Goal: Information Seeking & Learning: Learn about a topic

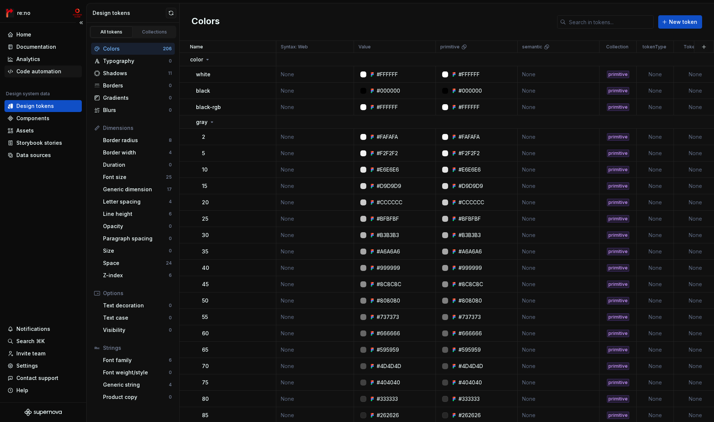
click at [52, 68] on div "Code automation" at bounding box center [38, 71] width 45 height 7
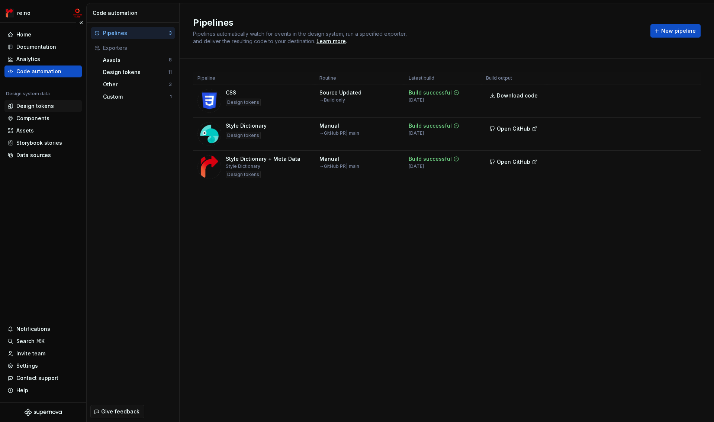
click at [46, 103] on div "Design tokens" at bounding box center [35, 105] width 38 height 7
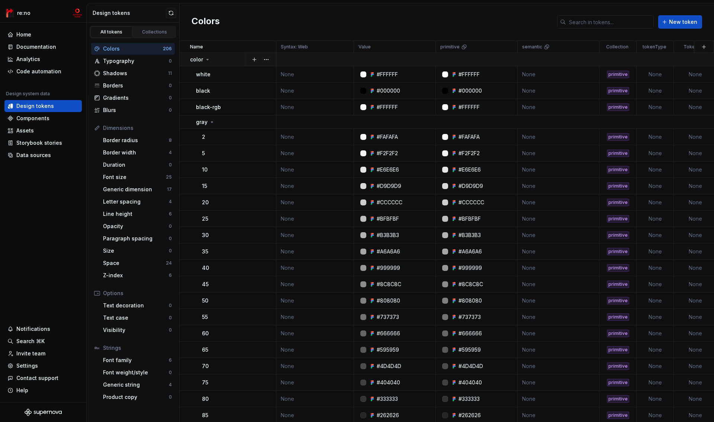
click at [191, 61] on p "color" at bounding box center [196, 59] width 13 height 7
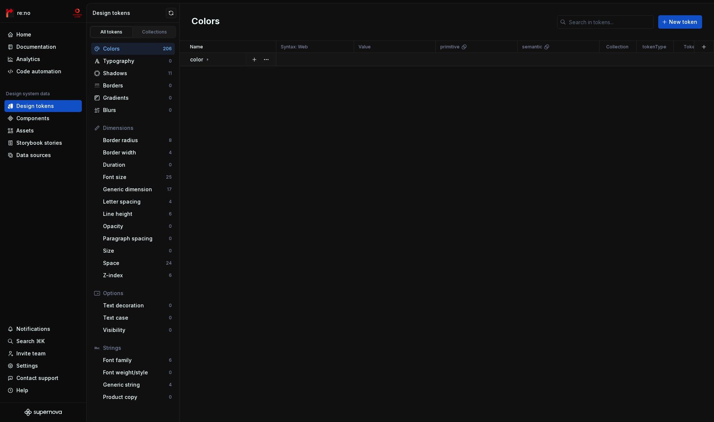
click at [206, 60] on icon at bounding box center [208, 60] width 6 height 6
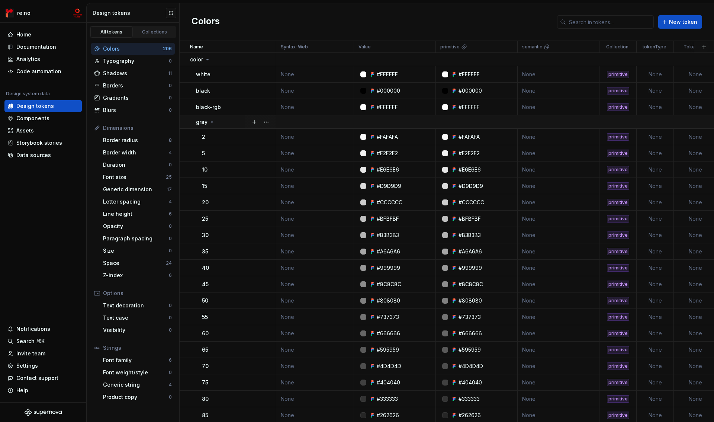
click at [210, 123] on icon at bounding box center [212, 122] width 6 height 6
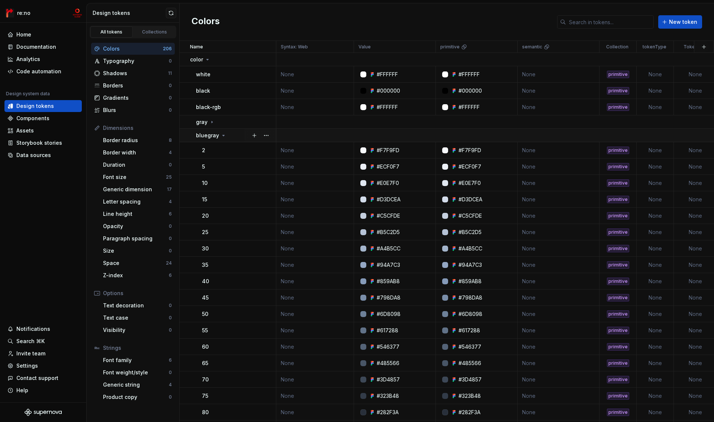
click at [221, 135] on icon at bounding box center [224, 135] width 6 height 6
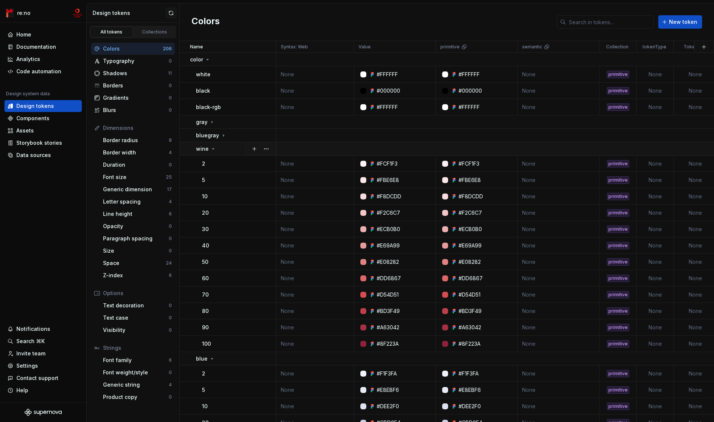
click at [206, 149] on p "wine" at bounding box center [202, 148] width 13 height 7
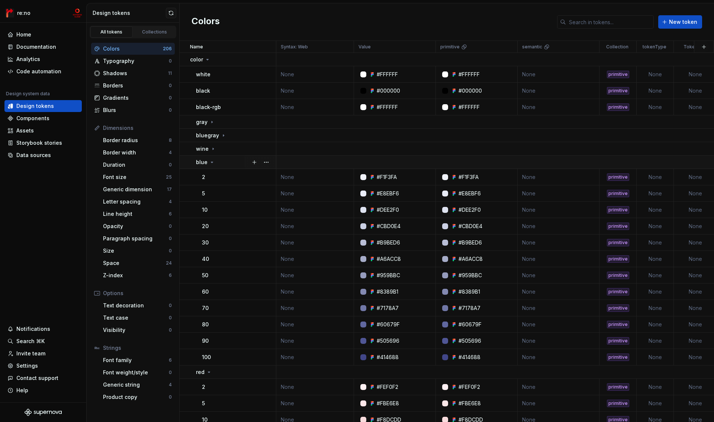
click at [201, 162] on p "blue" at bounding box center [202, 161] width 12 height 7
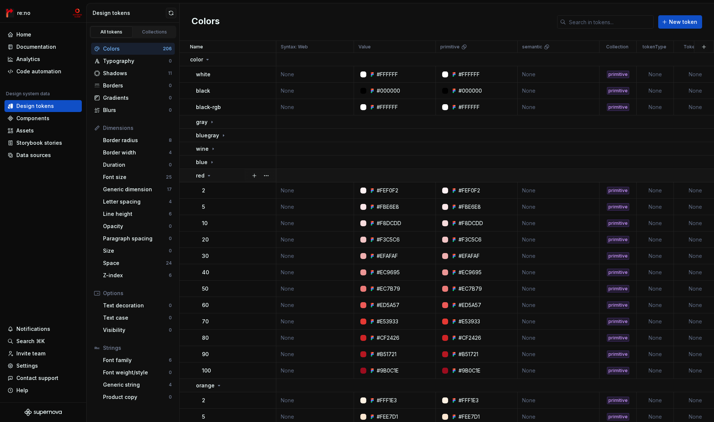
click at [201, 178] on p "red" at bounding box center [200, 175] width 9 height 7
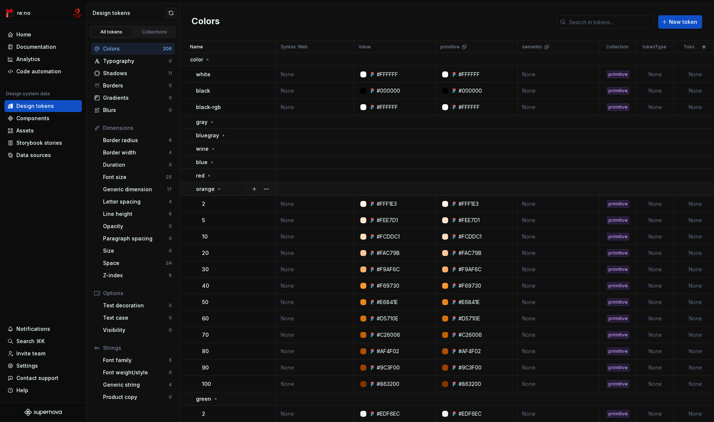
click at [201, 190] on p "orange" at bounding box center [205, 188] width 19 height 7
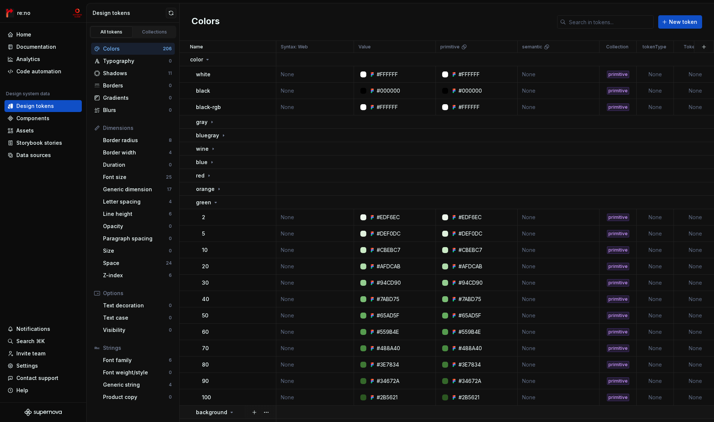
drag, startPoint x: 203, startPoint y: 203, endPoint x: 202, endPoint y: 209, distance: 5.2
click at [203, 204] on p "green" at bounding box center [203, 202] width 15 height 7
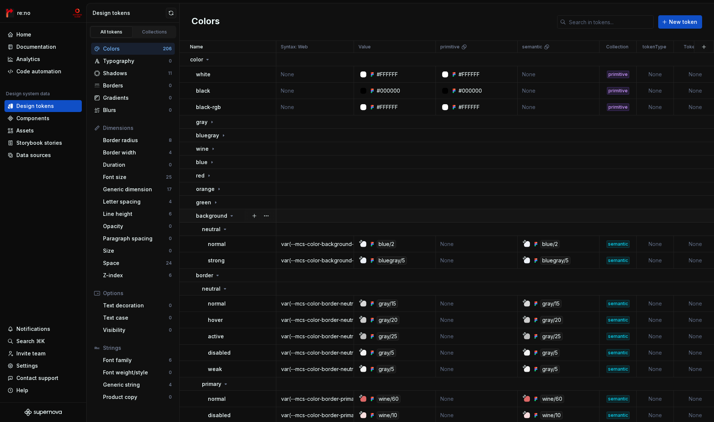
click at [202, 216] on p "background" at bounding box center [211, 215] width 31 height 7
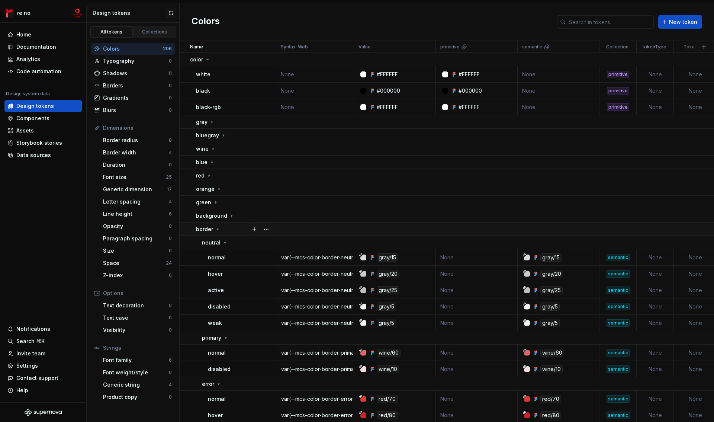
click at [201, 229] on p "border" at bounding box center [204, 228] width 17 height 7
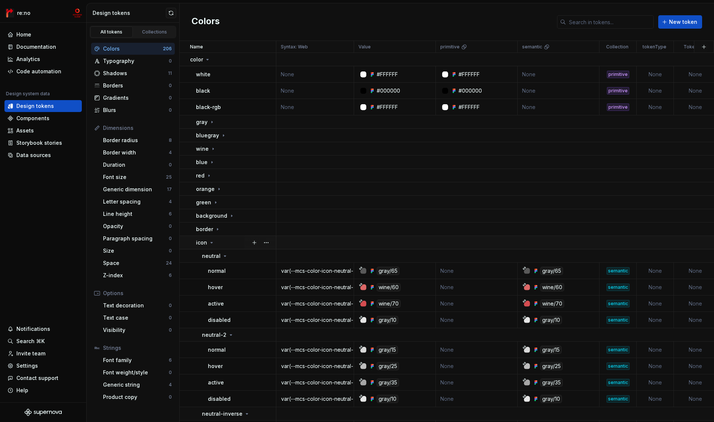
click at [201, 244] on p "icon" at bounding box center [201, 242] width 11 height 7
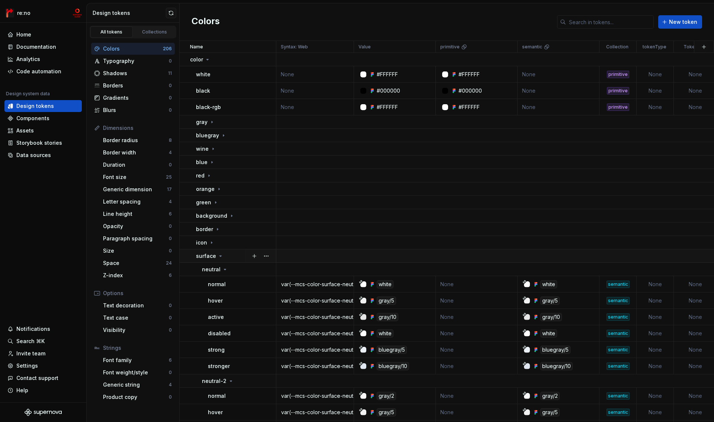
click at [201, 256] on p "surface" at bounding box center [206, 255] width 20 height 7
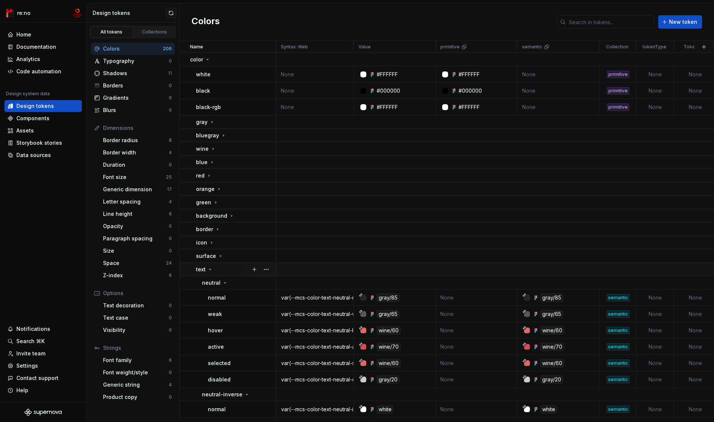
click at [200, 271] on p "text" at bounding box center [201, 269] width 10 height 7
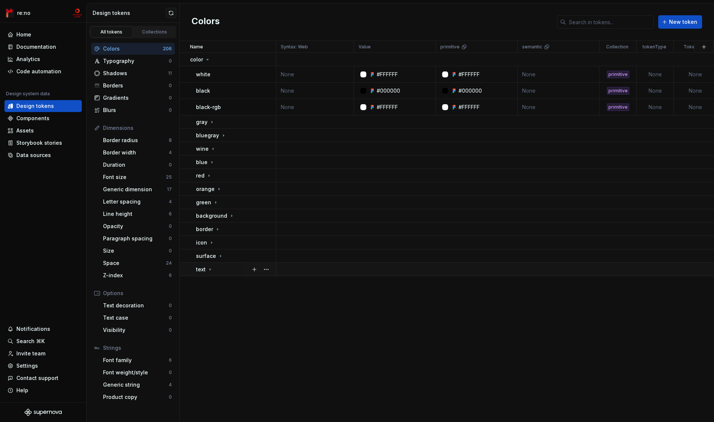
click at [204, 270] on p "text" at bounding box center [201, 269] width 10 height 7
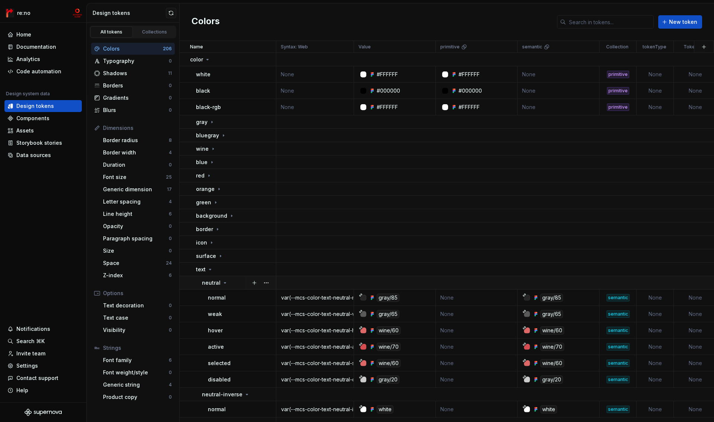
click at [209, 279] on p "neutral" at bounding box center [211, 282] width 19 height 7
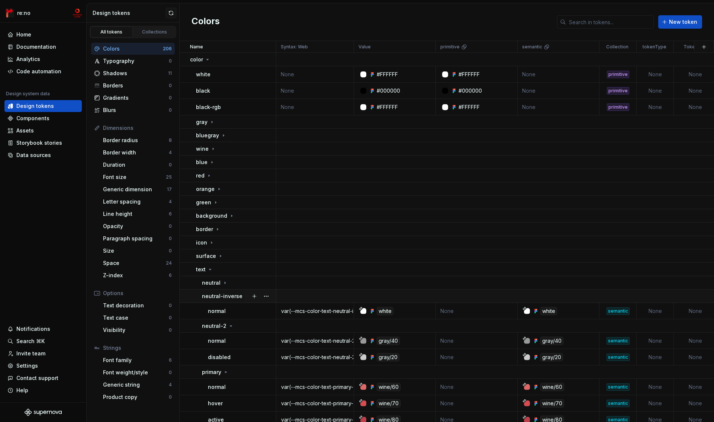
click at [208, 298] on p "neutral-inverse" at bounding box center [222, 295] width 41 height 7
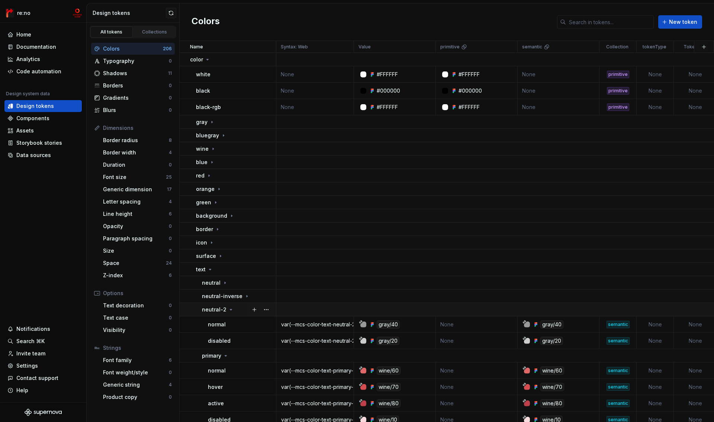
click at [210, 311] on p "neutral-2" at bounding box center [214, 309] width 25 height 7
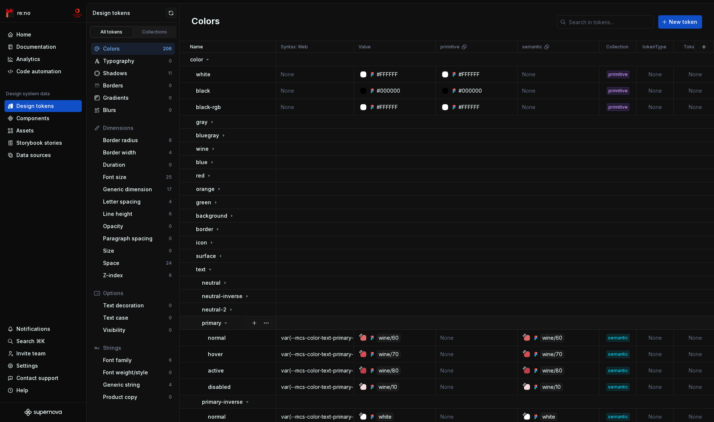
click at [211, 323] on p "primary" at bounding box center [211, 322] width 19 height 7
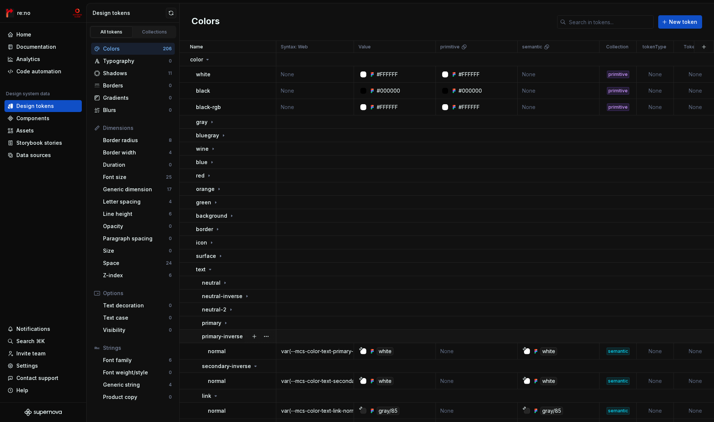
click at [211, 337] on p "primary-inverse" at bounding box center [222, 336] width 41 height 7
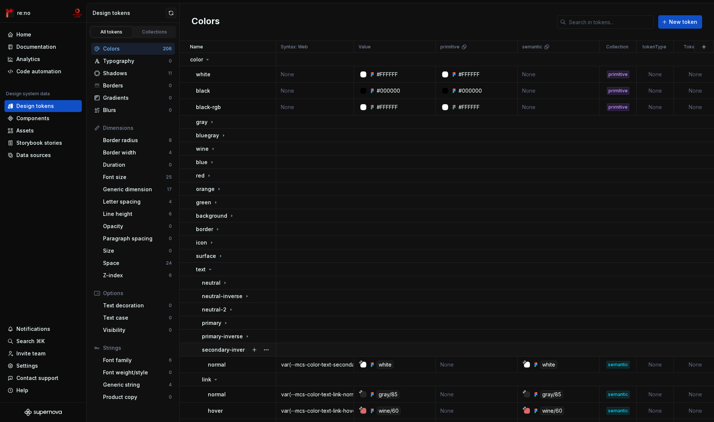
click at [212, 348] on p "secondary-inverse" at bounding box center [226, 349] width 49 height 7
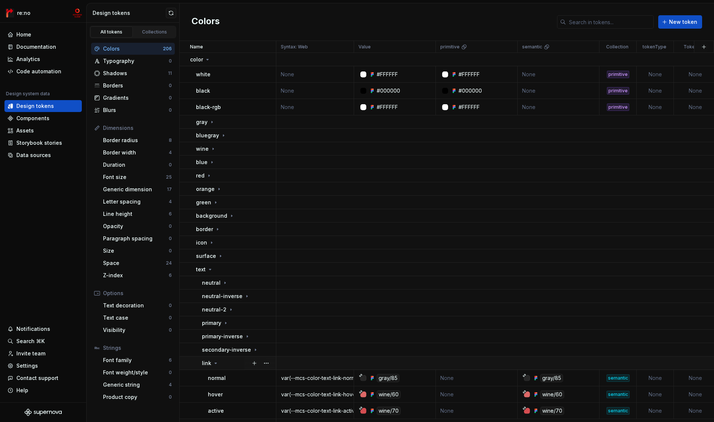
click at [212, 366] on div "link" at bounding box center [210, 362] width 17 height 7
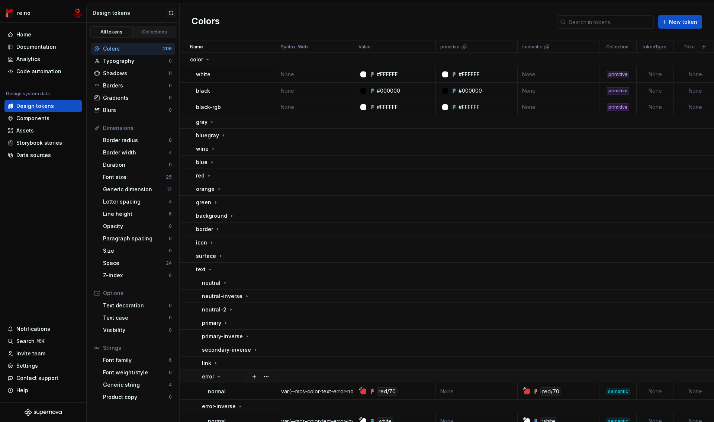
click at [211, 378] on p "error" at bounding box center [208, 376] width 12 height 7
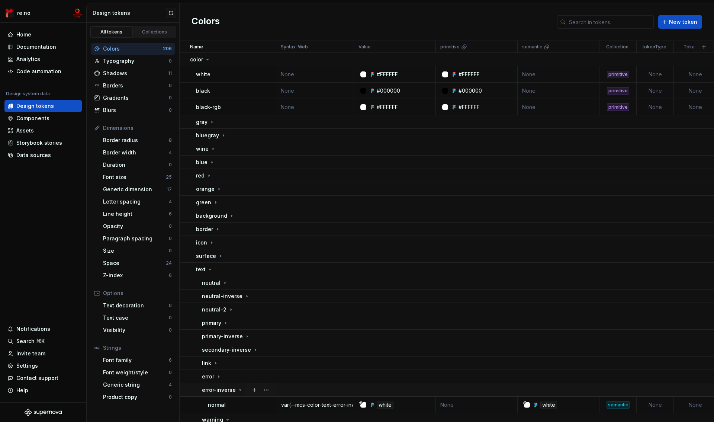
click at [211, 391] on p "error-inverse" at bounding box center [219, 389] width 34 height 7
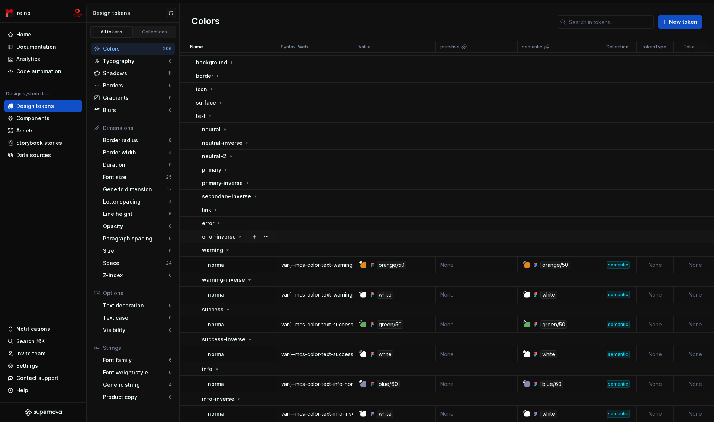
click at [212, 246] on p "warning" at bounding box center [212, 249] width 21 height 7
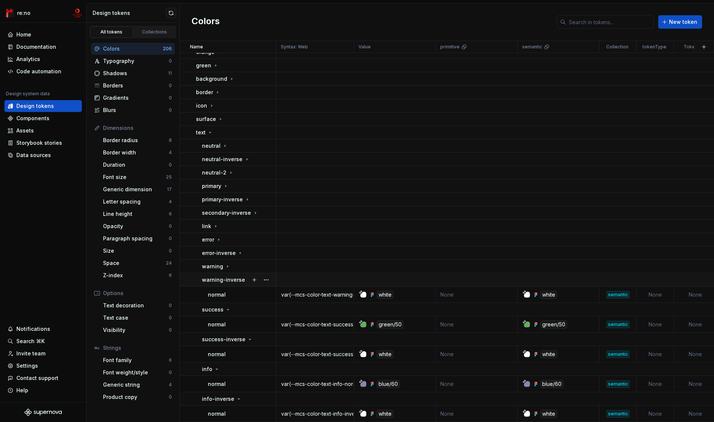
click at [210, 276] on p "warning-inverse" at bounding box center [223, 279] width 43 height 7
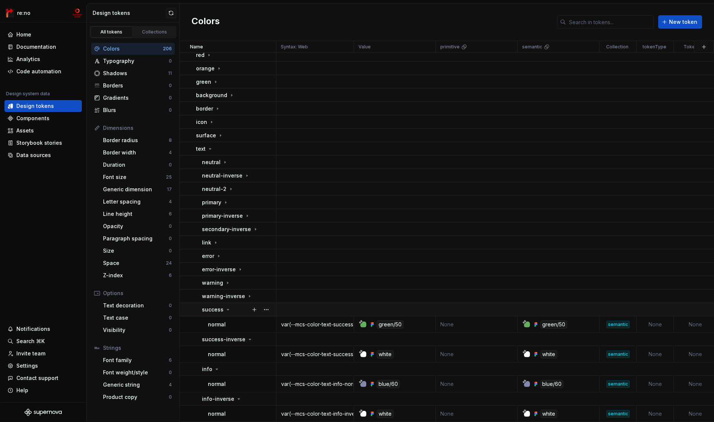
click at [210, 306] on p "success" at bounding box center [213, 309] width 22 height 7
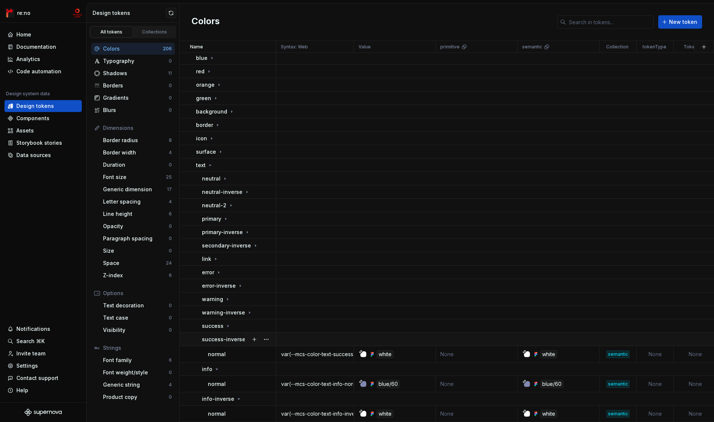
click at [209, 336] on p "success-inverse" at bounding box center [224, 339] width 44 height 7
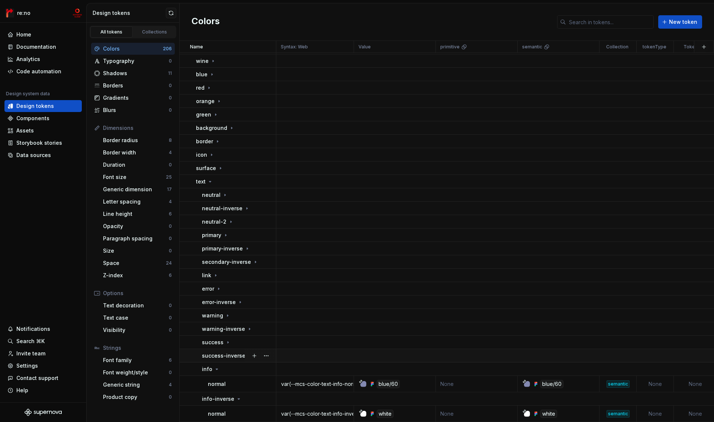
click at [208, 365] on p "info" at bounding box center [207, 368] width 10 height 7
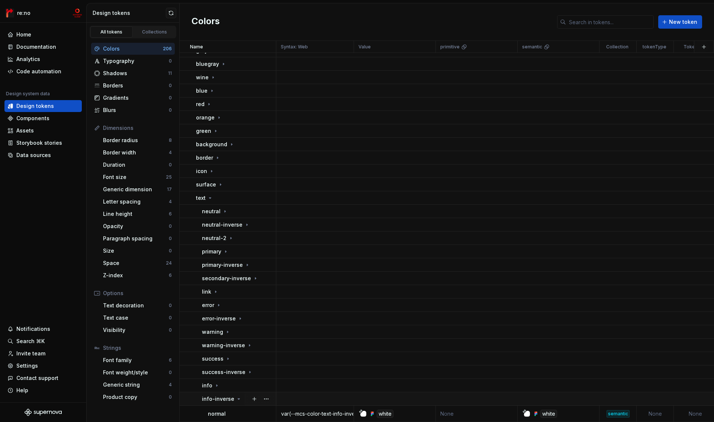
click at [208, 395] on p "info-inverse" at bounding box center [218, 398] width 32 height 7
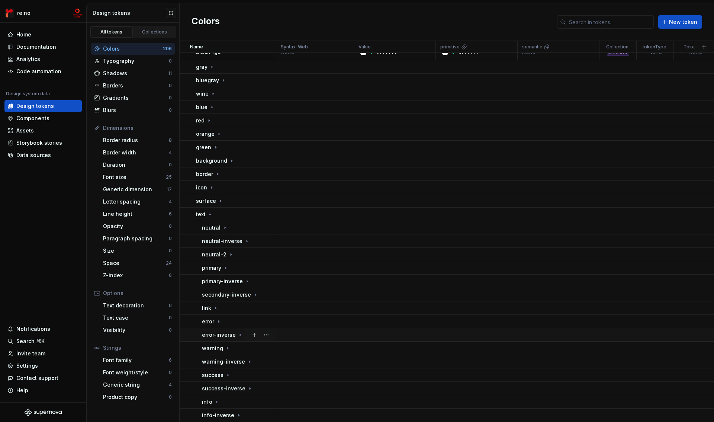
scroll to position [0, 0]
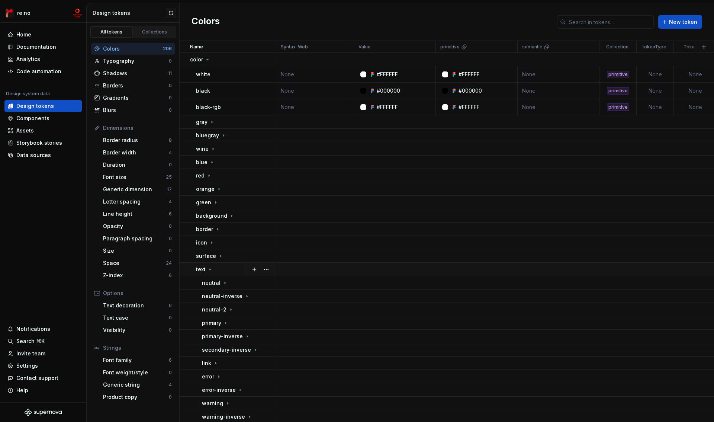
click at [205, 269] on p "text" at bounding box center [201, 269] width 10 height 7
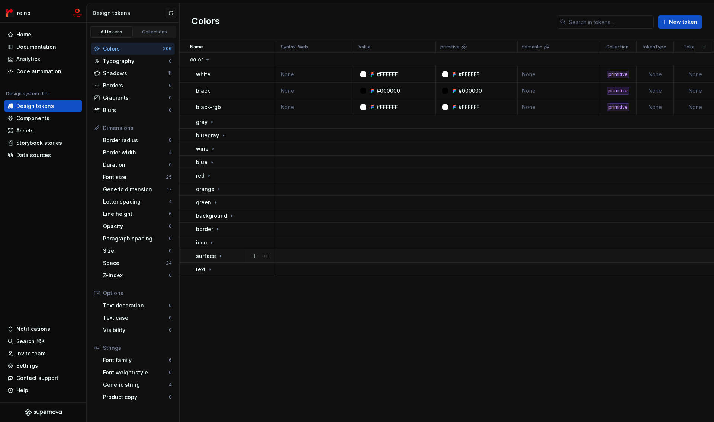
click at [205, 256] on p "surface" at bounding box center [206, 255] width 20 height 7
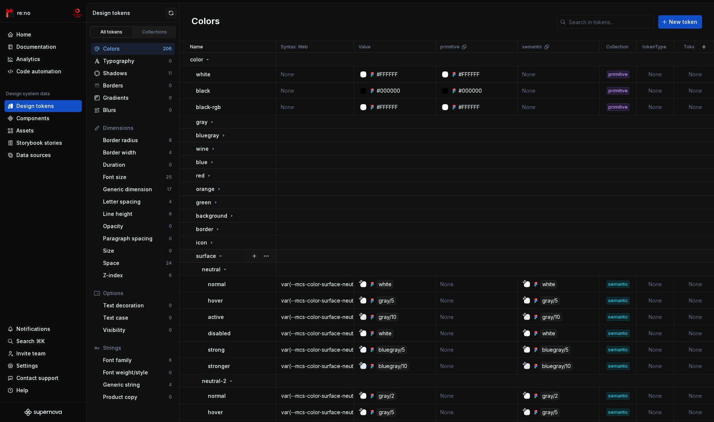
click at [205, 256] on p "surface" at bounding box center [206, 255] width 20 height 7
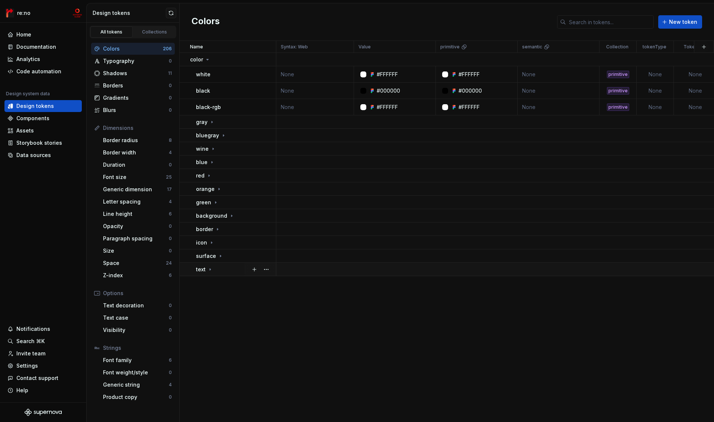
click at [204, 269] on p "text" at bounding box center [201, 269] width 10 height 7
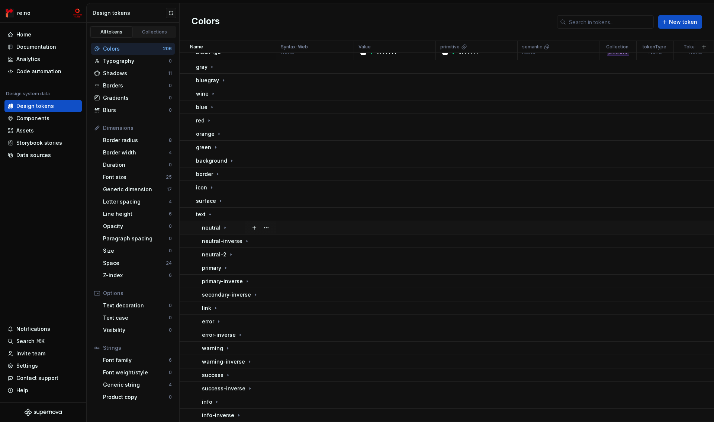
click at [215, 224] on p "neutral" at bounding box center [211, 227] width 19 height 7
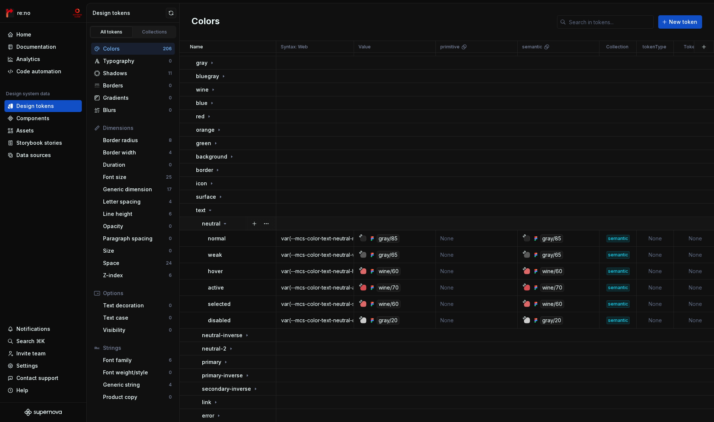
click at [216, 220] on p "neutral" at bounding box center [211, 223] width 19 height 7
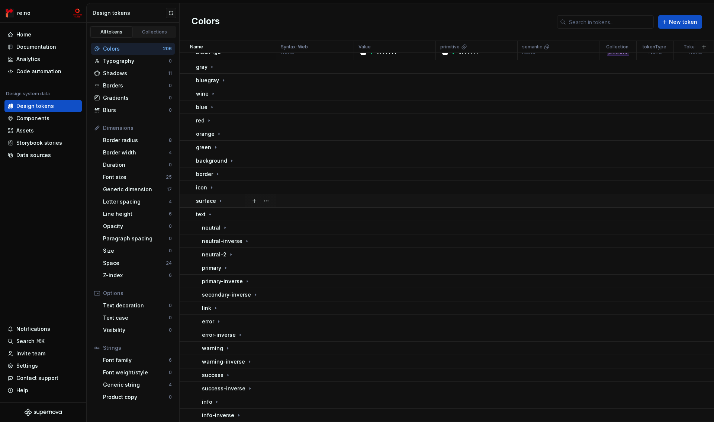
click at [208, 197] on p "surface" at bounding box center [206, 200] width 20 height 7
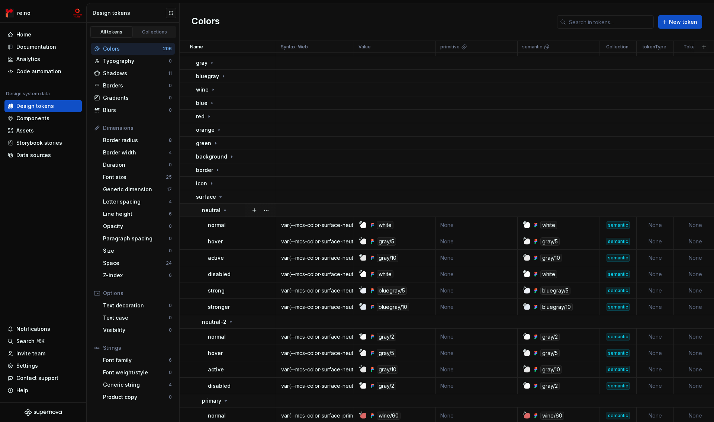
click at [211, 211] on p "neutral" at bounding box center [211, 209] width 19 height 7
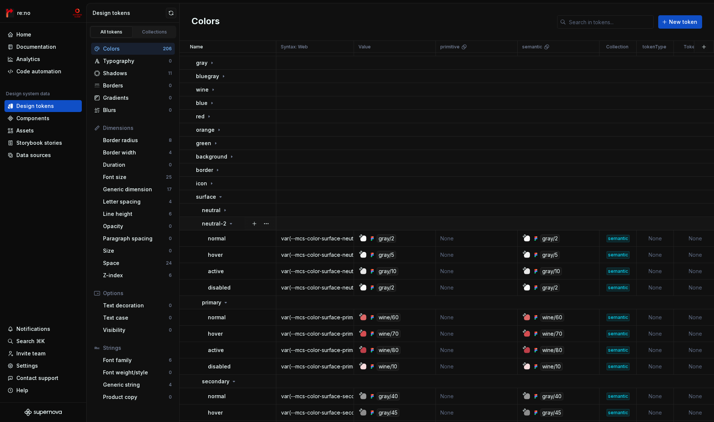
click at [213, 225] on p "neutral-2" at bounding box center [214, 223] width 25 height 7
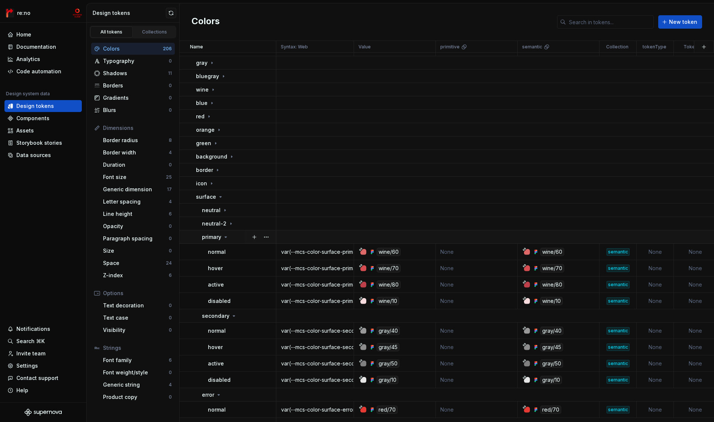
click at [214, 236] on p "primary" at bounding box center [211, 236] width 19 height 7
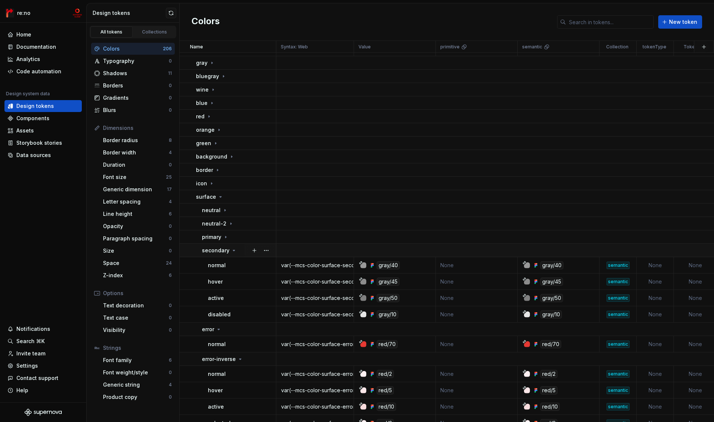
click at [215, 249] on p "secondary" at bounding box center [216, 250] width 28 height 7
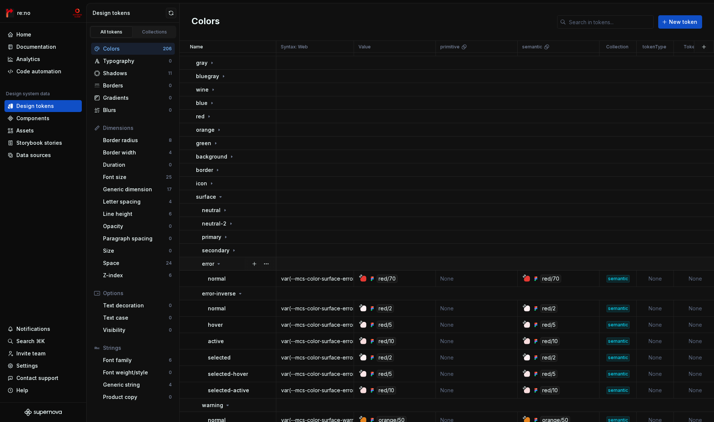
click at [215, 260] on div "error" at bounding box center [212, 263] width 20 height 7
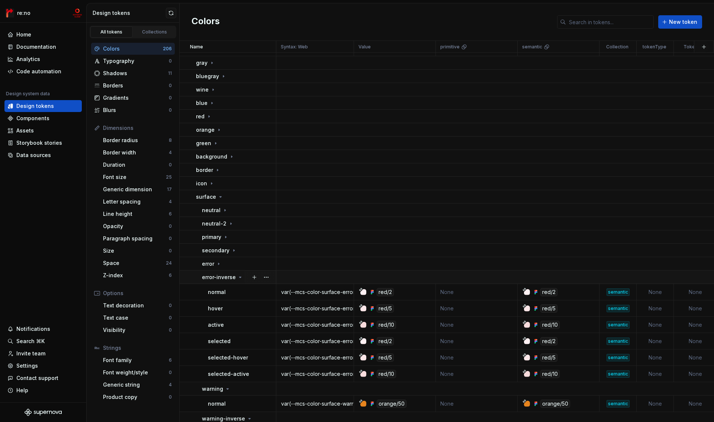
click at [214, 275] on p "error-inverse" at bounding box center [219, 276] width 34 height 7
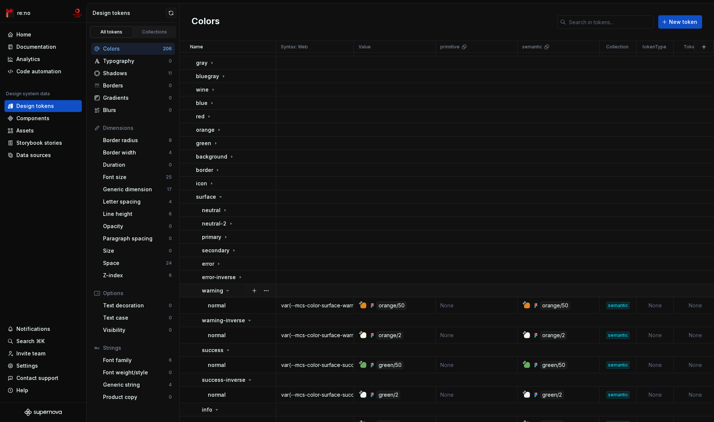
click at [214, 287] on p "warning" at bounding box center [212, 290] width 21 height 7
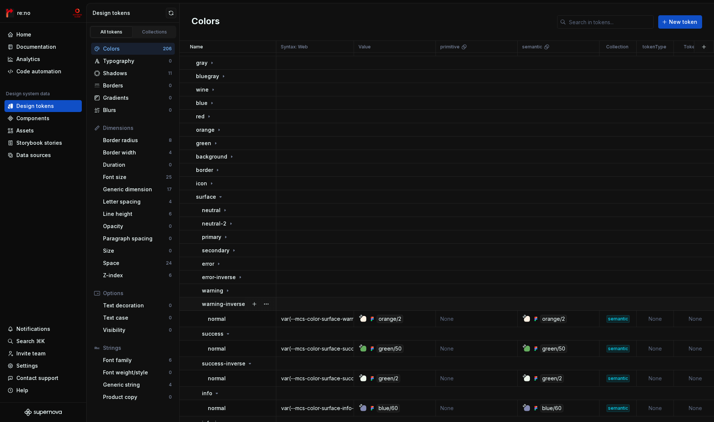
click at [215, 301] on p "warning-inverse" at bounding box center [223, 303] width 43 height 7
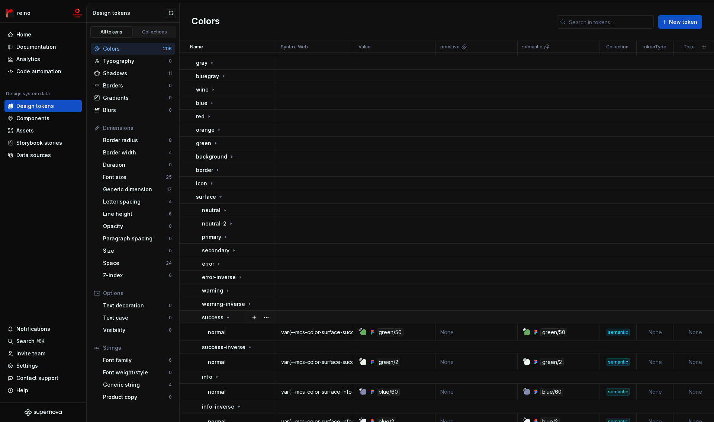
click at [215, 313] on td "success" at bounding box center [228, 317] width 97 height 13
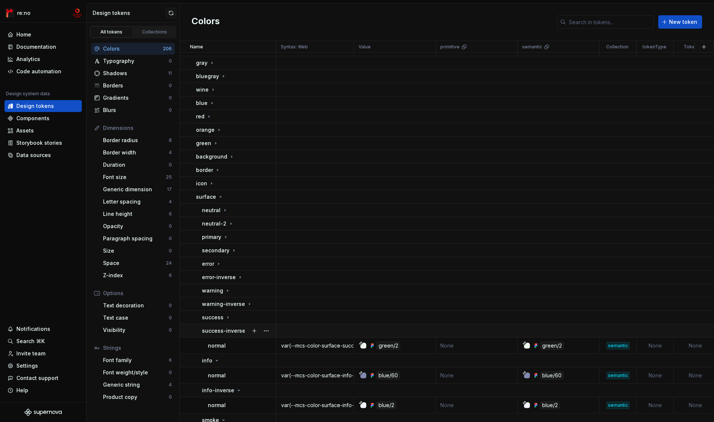
click at [215, 328] on p "success-inverse" at bounding box center [224, 330] width 44 height 7
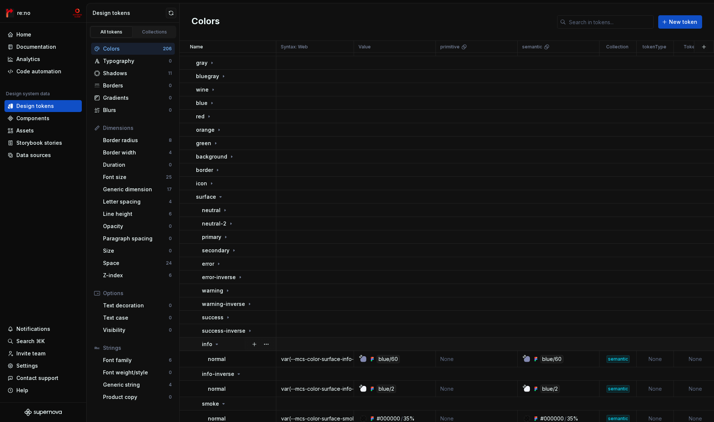
click at [215, 346] on icon at bounding box center [217, 344] width 6 height 6
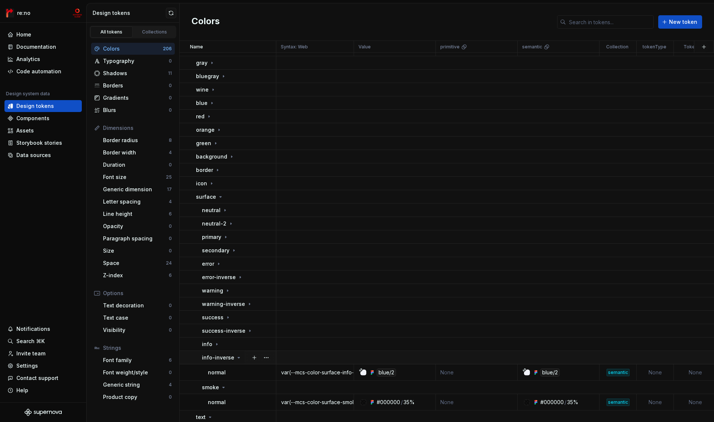
click at [214, 358] on p "info-inverse" at bounding box center [218, 357] width 32 height 7
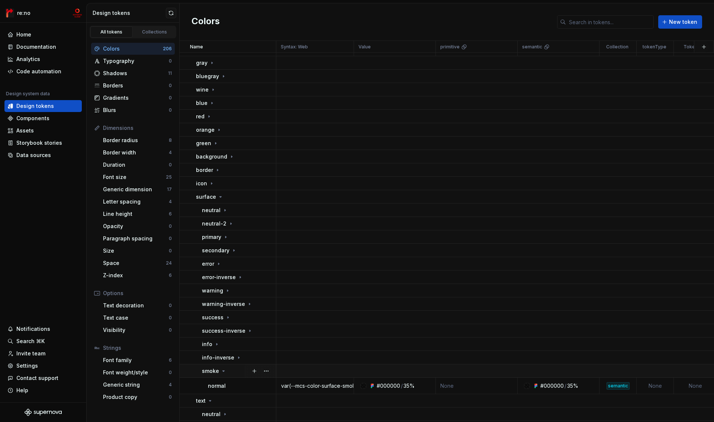
click at [214, 368] on p "smoke" at bounding box center [210, 370] width 17 height 7
click at [211, 198] on p "surface" at bounding box center [206, 196] width 20 height 7
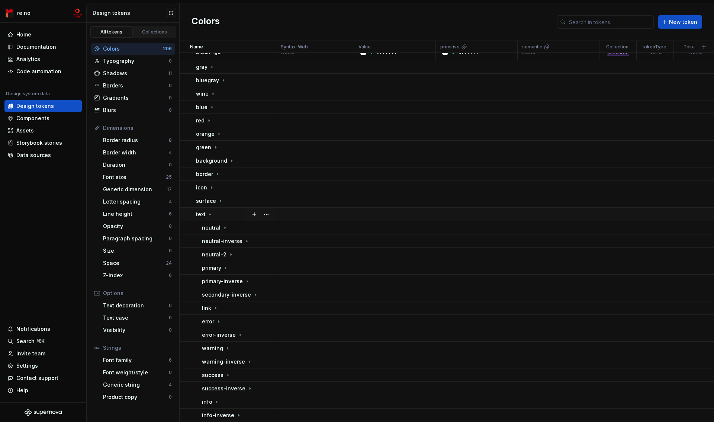
click at [206, 211] on div "text" at bounding box center [204, 214] width 17 height 7
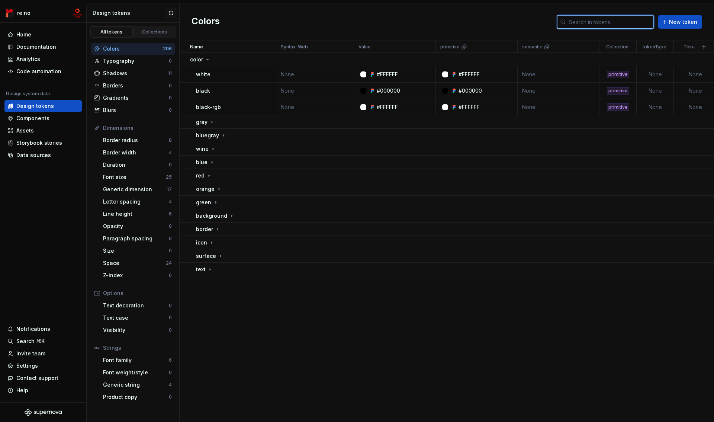
click at [626, 18] on input "text" at bounding box center [610, 21] width 88 height 13
click at [627, 44] on html "re:no Home Documentation Analytics Code automation Design system data Design to…" at bounding box center [357, 211] width 714 height 422
click at [201, 165] on p "blue" at bounding box center [202, 161] width 12 height 7
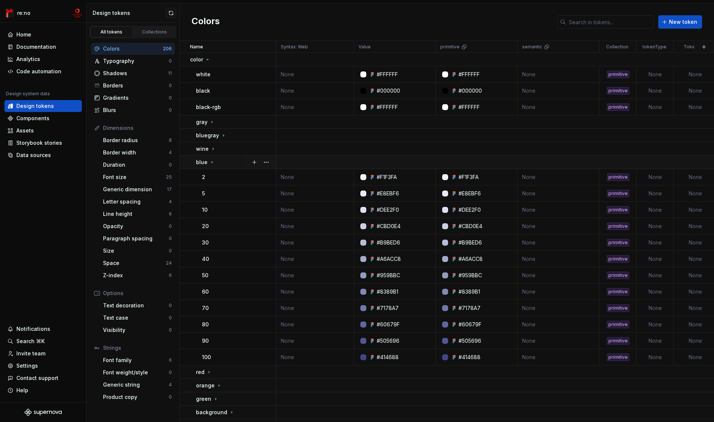
click at [201, 163] on p "blue" at bounding box center [202, 161] width 12 height 7
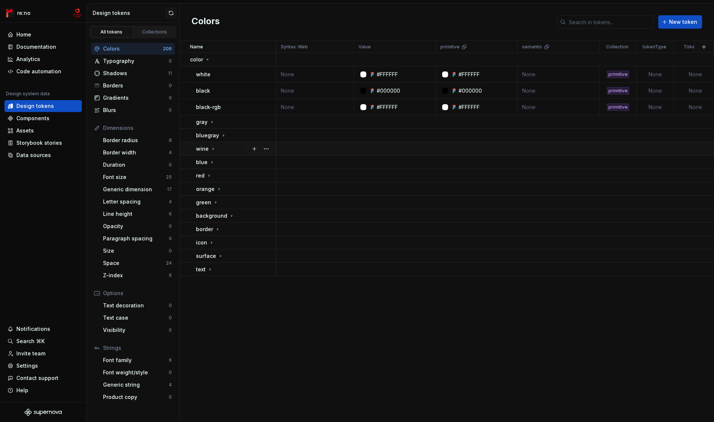
click at [203, 150] on p "wine" at bounding box center [202, 148] width 13 height 7
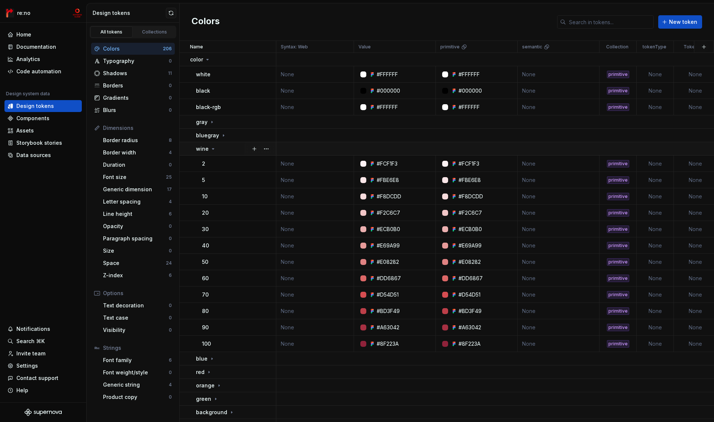
click at [203, 150] on p "wine" at bounding box center [202, 148] width 13 height 7
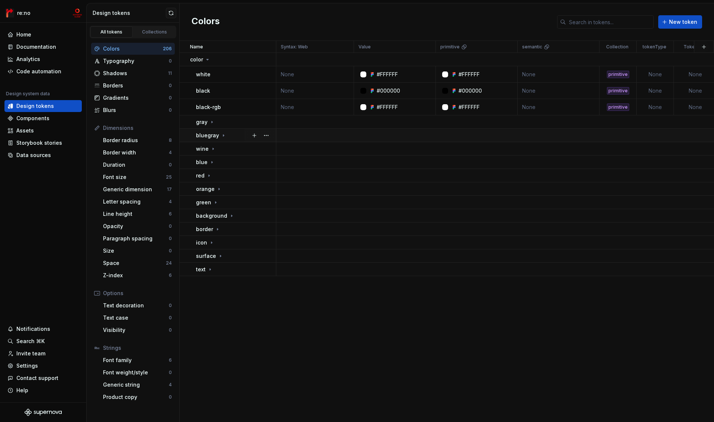
click at [206, 136] on p "bluegray" at bounding box center [207, 135] width 23 height 7
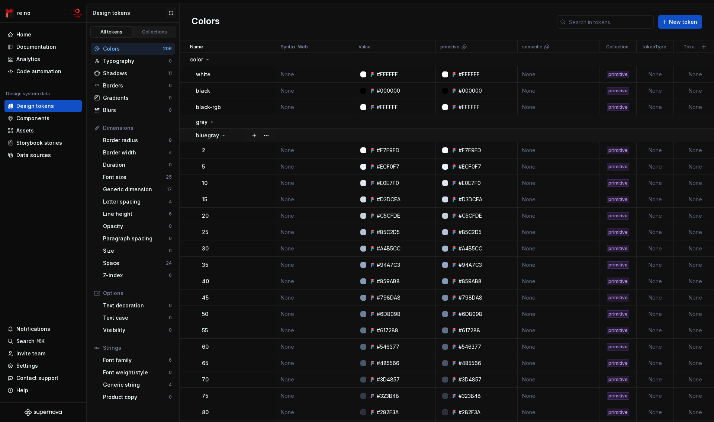
click at [206, 136] on p "bluegray" at bounding box center [207, 135] width 23 height 7
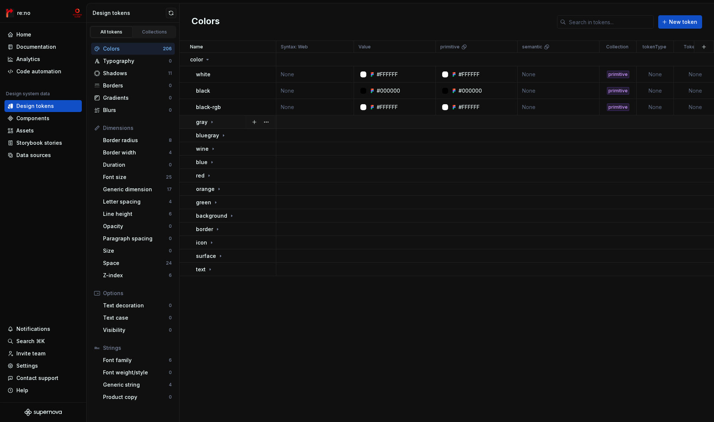
click at [206, 126] on td "gray" at bounding box center [228, 121] width 97 height 13
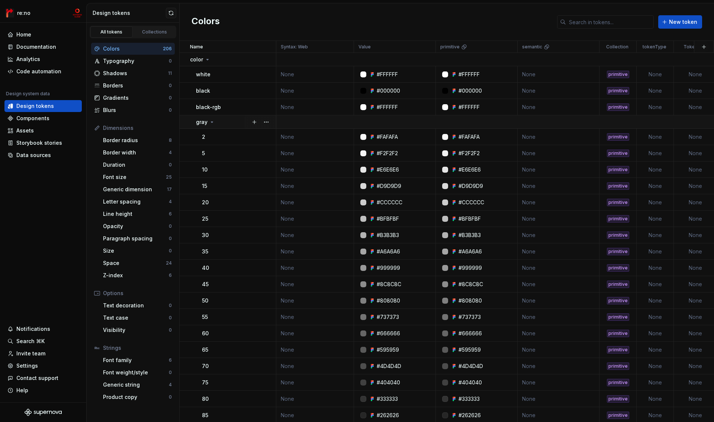
click at [206, 126] on td "gray" at bounding box center [228, 121] width 97 height 13
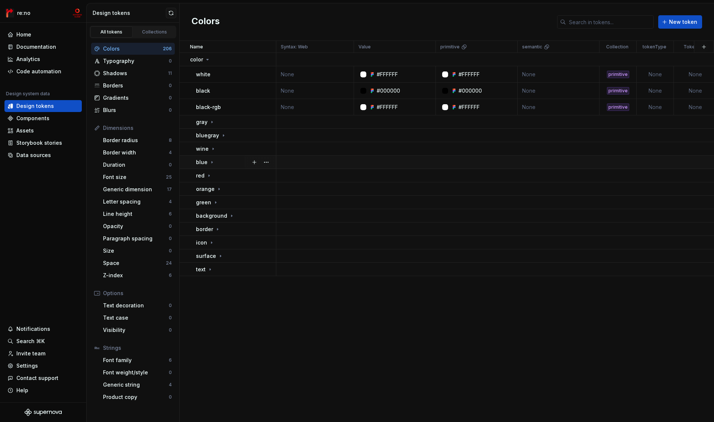
click at [197, 163] on p "blue" at bounding box center [202, 161] width 12 height 7
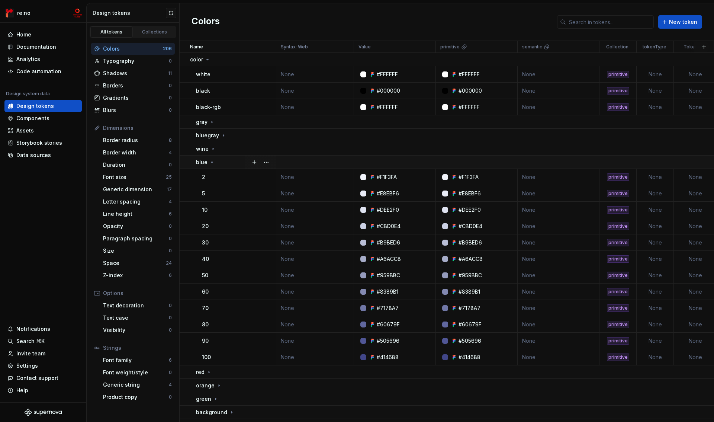
click at [202, 161] on p "blue" at bounding box center [202, 161] width 12 height 7
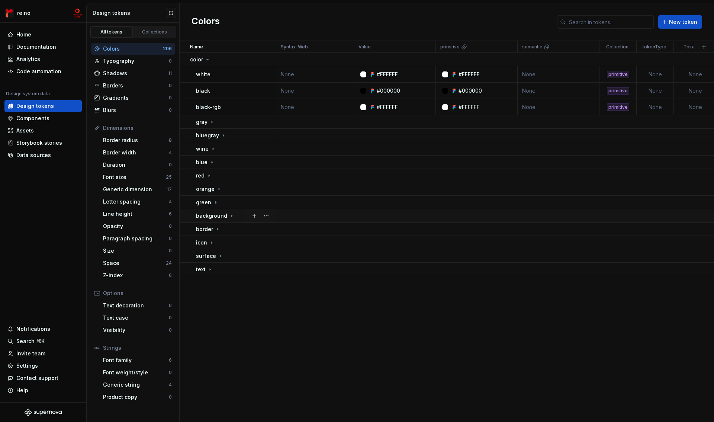
click at [199, 215] on p "background" at bounding box center [211, 215] width 31 height 7
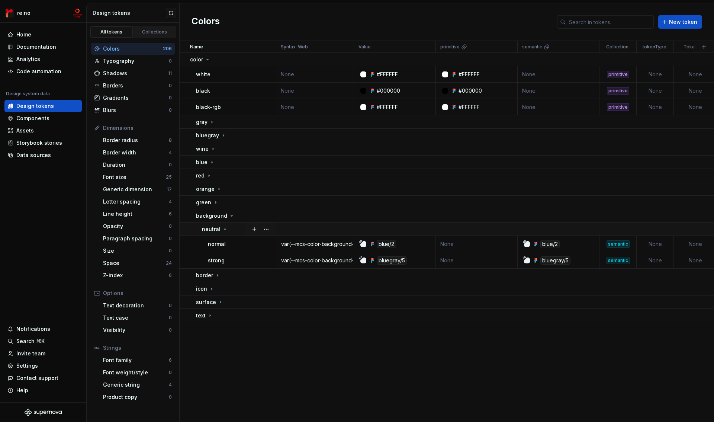
click at [206, 230] on p "neutral" at bounding box center [211, 228] width 19 height 7
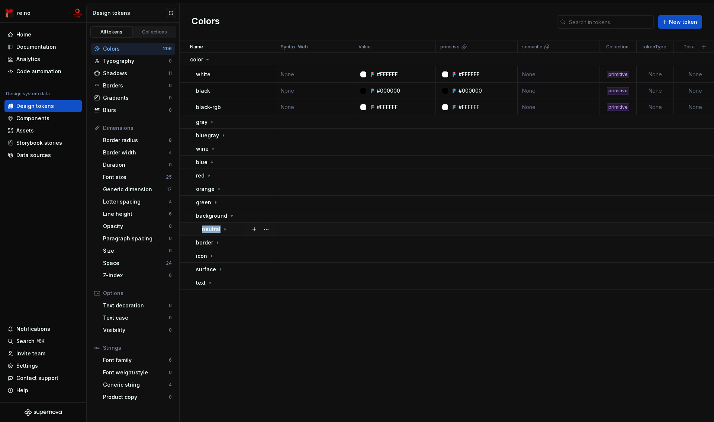
click at [206, 230] on p "neutral" at bounding box center [211, 228] width 19 height 7
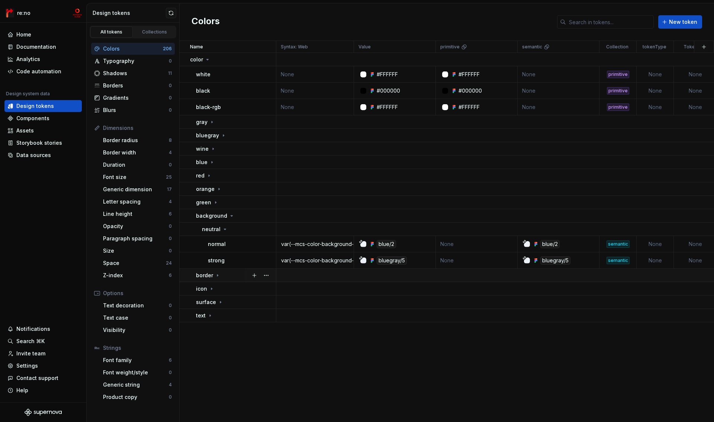
click at [199, 279] on td "border" at bounding box center [228, 275] width 97 height 13
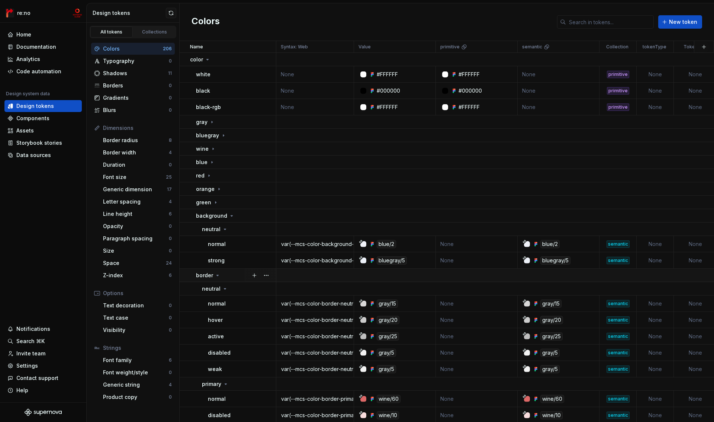
click at [199, 279] on td "border" at bounding box center [228, 275] width 97 height 13
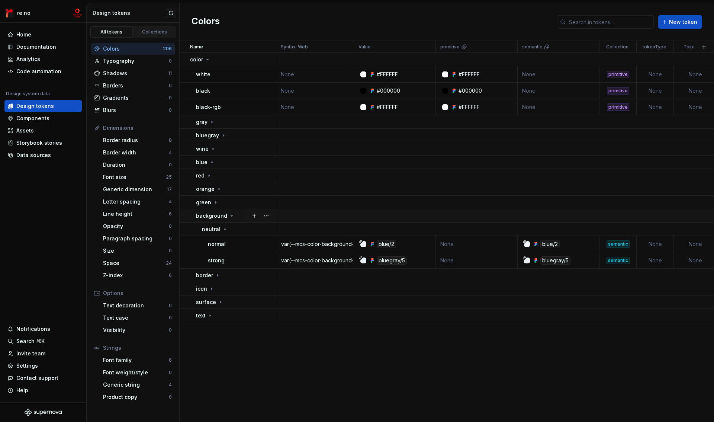
click at [200, 218] on p "background" at bounding box center [211, 215] width 31 height 7
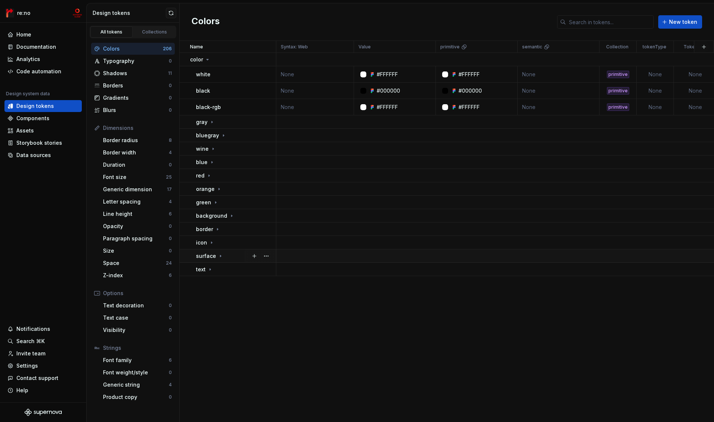
click at [198, 255] on p "surface" at bounding box center [206, 255] width 20 height 7
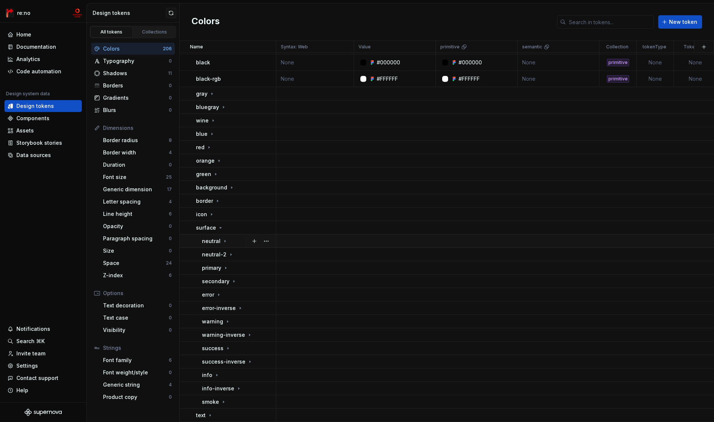
click at [209, 237] on p "neutral" at bounding box center [211, 240] width 19 height 7
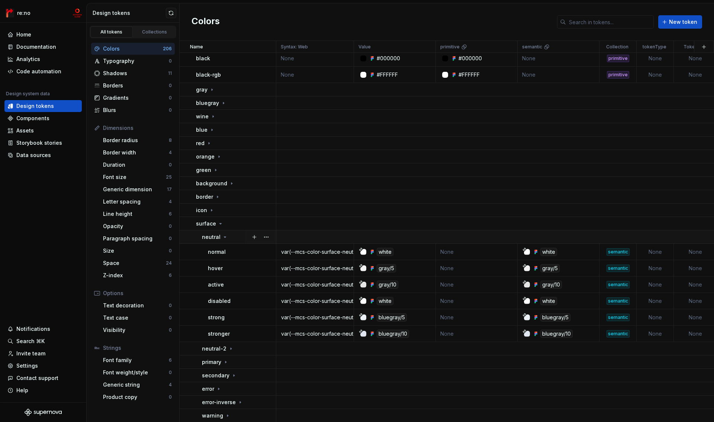
click at [211, 238] on p "neutral" at bounding box center [211, 236] width 19 height 7
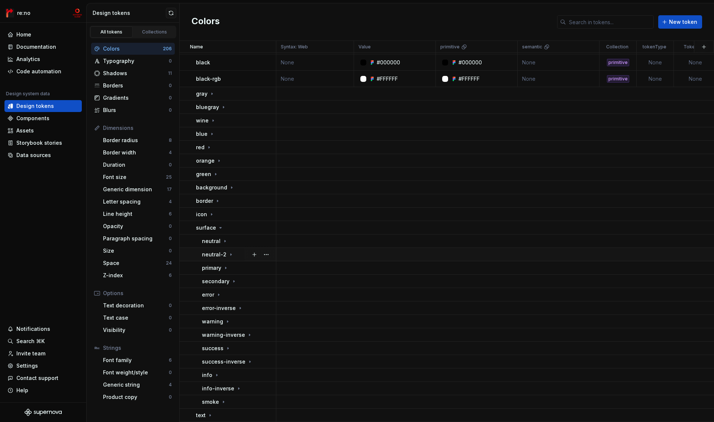
click at [209, 251] on p "neutral-2" at bounding box center [214, 254] width 25 height 7
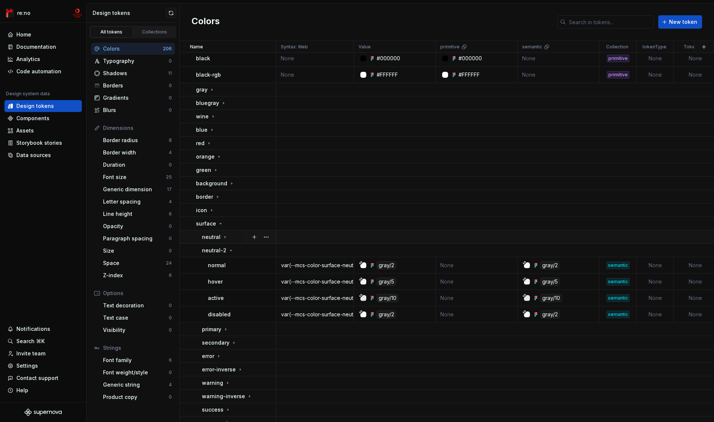
click at [214, 235] on p "neutral" at bounding box center [211, 236] width 19 height 7
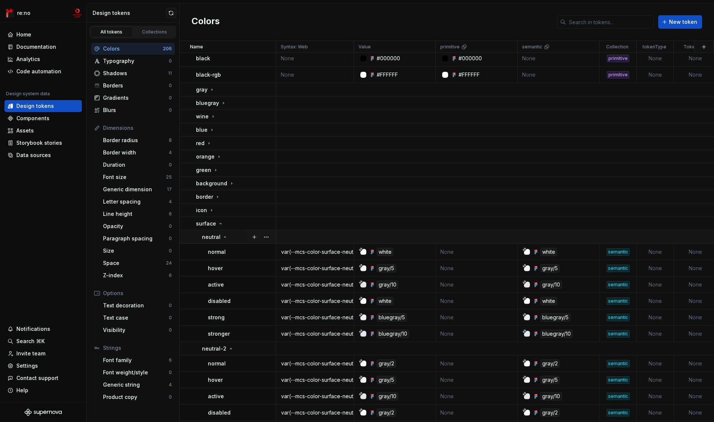
click at [214, 235] on p "neutral" at bounding box center [211, 236] width 19 height 7
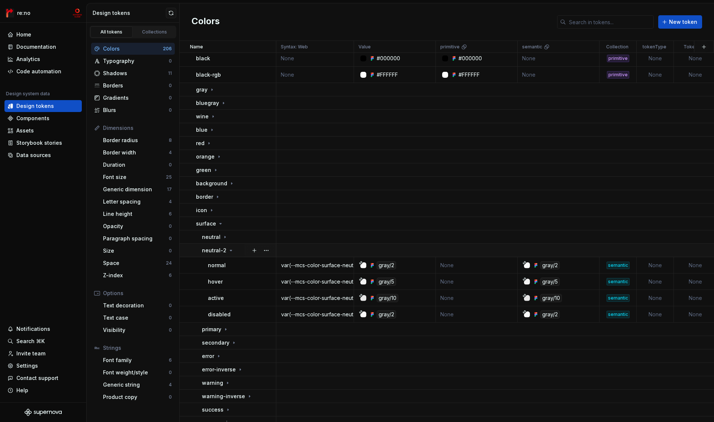
click at [207, 253] on p "neutral-2" at bounding box center [214, 250] width 25 height 7
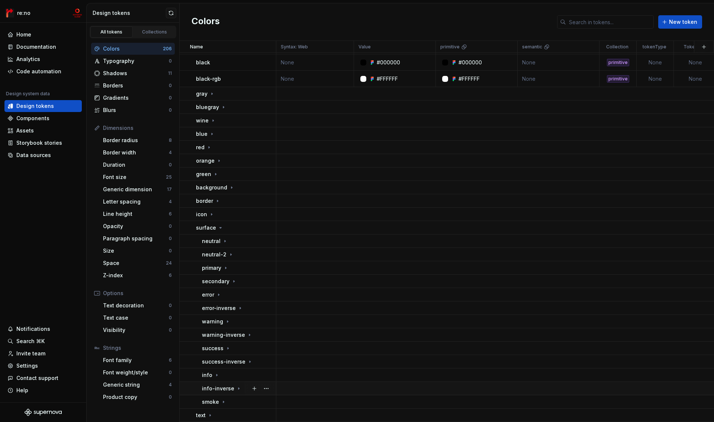
click at [215, 385] on p "info-inverse" at bounding box center [218, 388] width 32 height 7
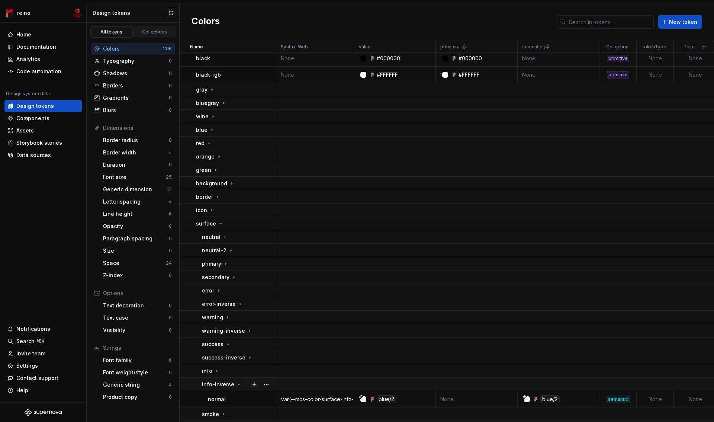
click at [215, 385] on p "info-inverse" at bounding box center [218, 384] width 32 height 7
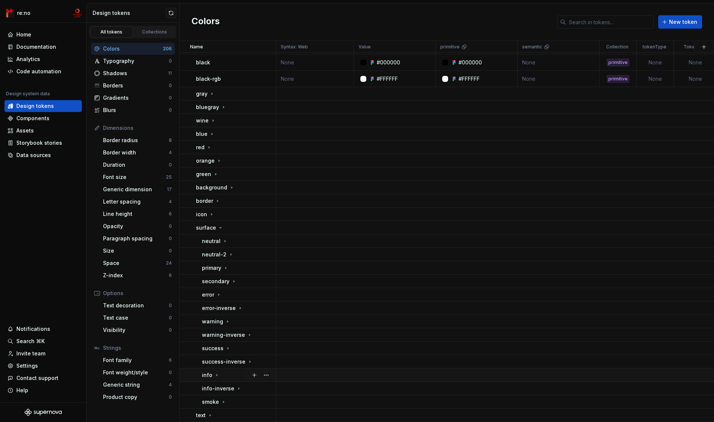
click at [214, 372] on icon at bounding box center [217, 375] width 6 height 6
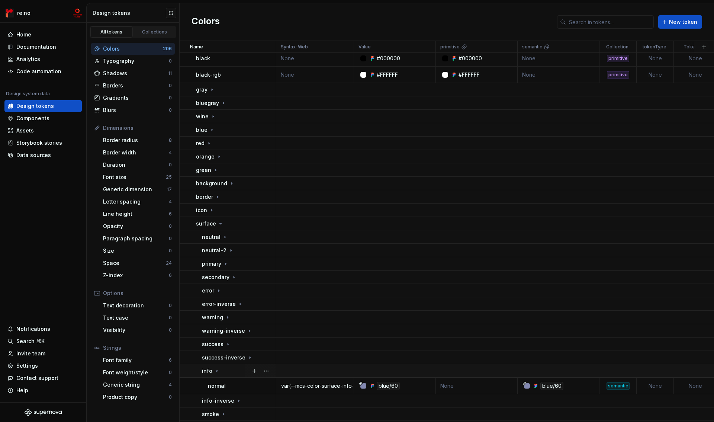
click at [214, 372] on icon at bounding box center [217, 371] width 6 height 6
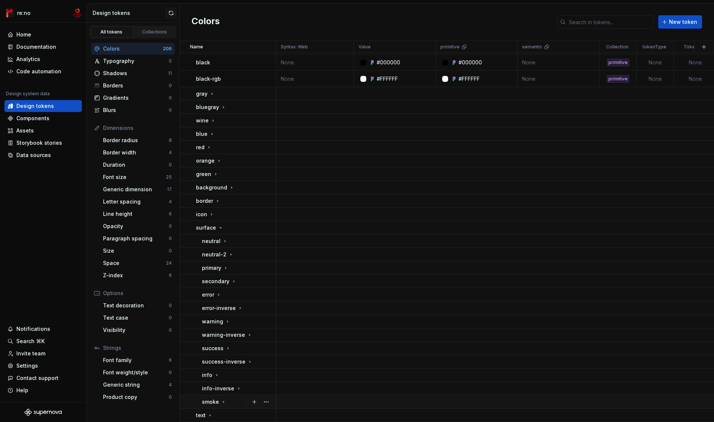
click at [213, 398] on p "smoke" at bounding box center [210, 401] width 17 height 7
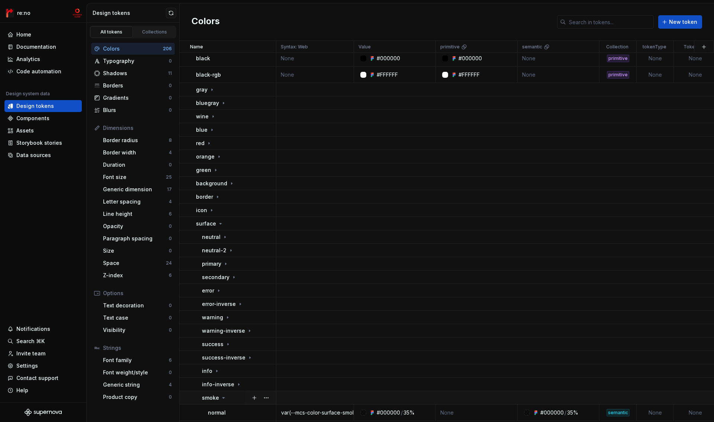
scroll to position [49, 0]
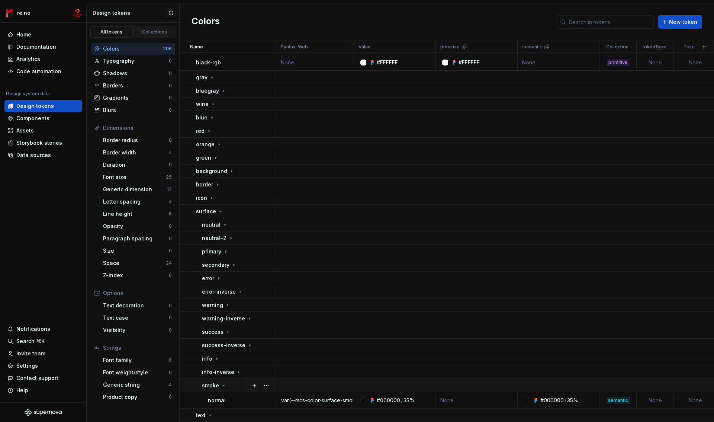
click at [212, 382] on p "smoke" at bounding box center [210, 385] width 17 height 7
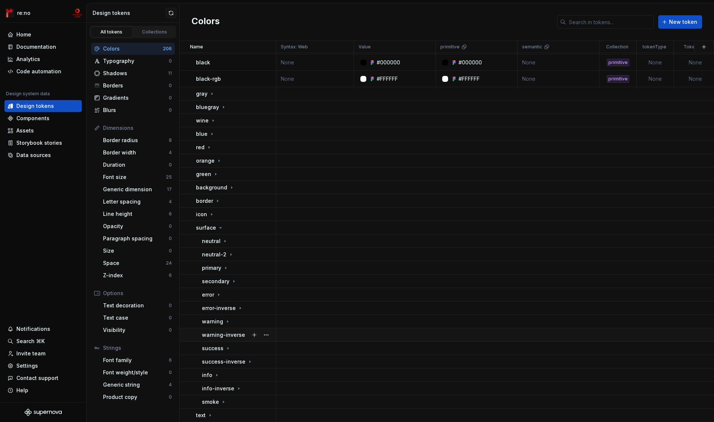
scroll to position [0, 0]
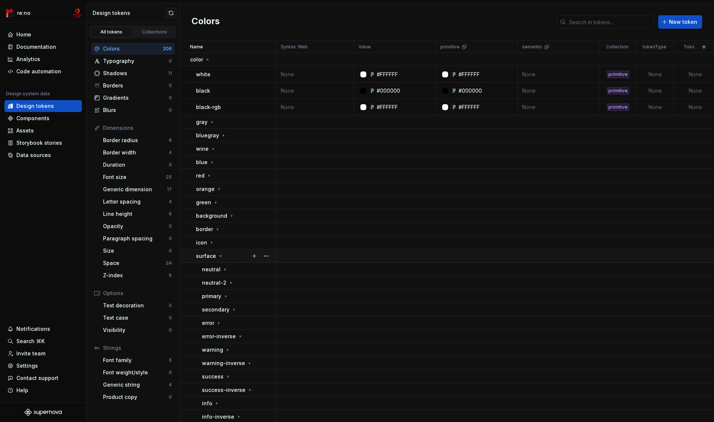
click at [203, 253] on p "surface" at bounding box center [206, 255] width 20 height 7
click at [196, 64] on td "color" at bounding box center [228, 59] width 97 height 13
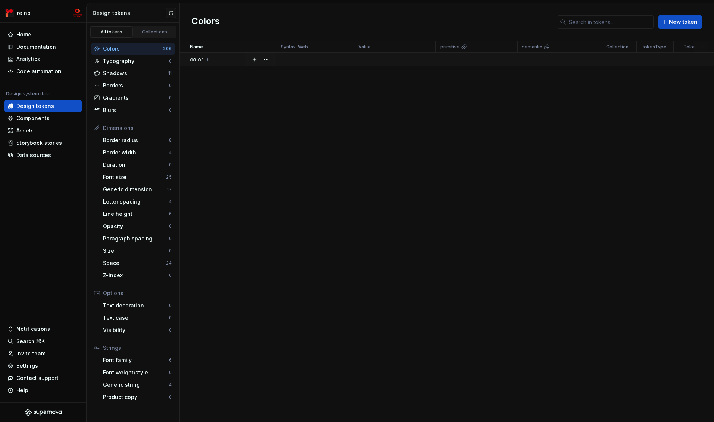
click at [196, 64] on td "color" at bounding box center [228, 59] width 97 height 13
